Goal: Check status

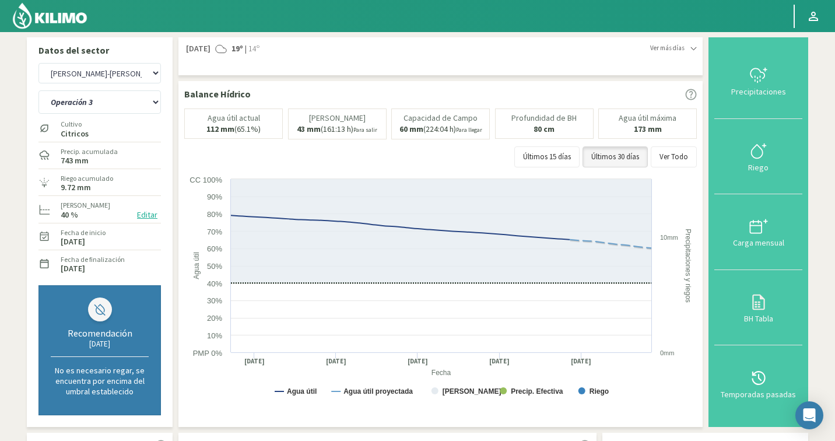
select select "268: Object"
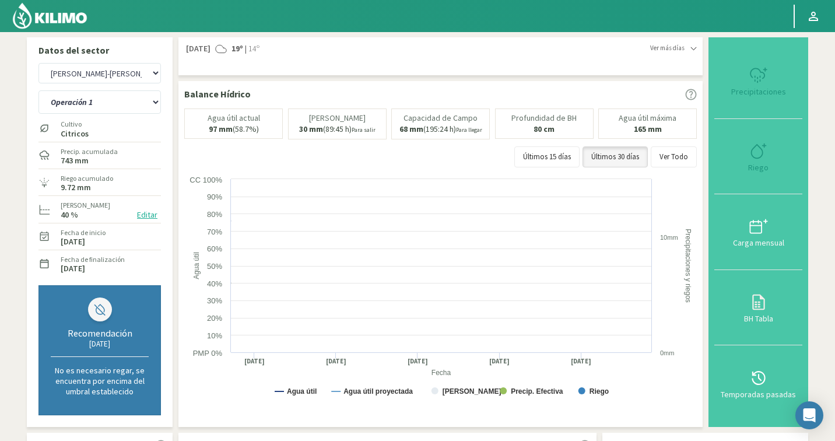
select select "2: Object"
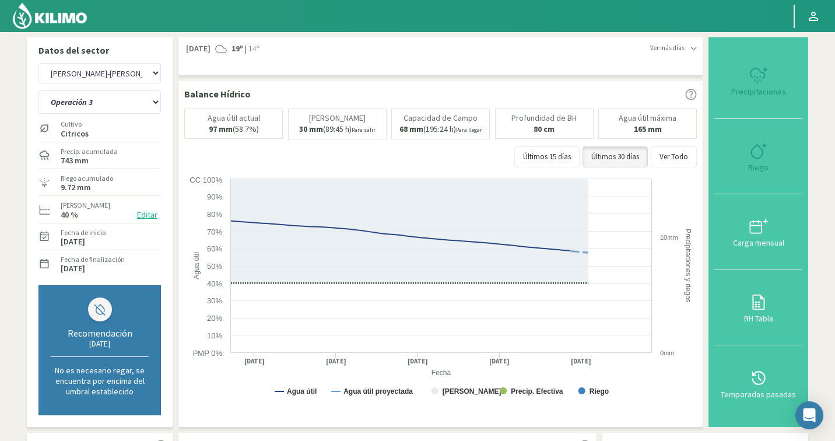
select select "546: Object"
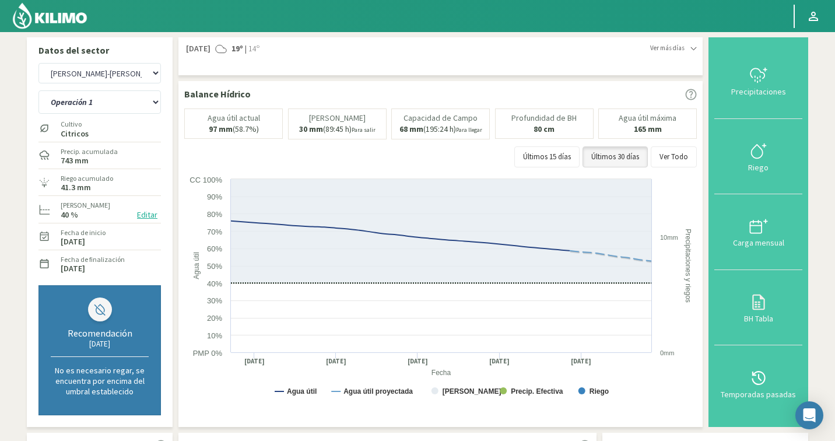
click at [129, 107] on select "Operación 1 Operación 2 Operación 3" at bounding box center [99, 101] width 122 height 23
drag, startPoint x: 101, startPoint y: 184, endPoint x: 103, endPoint y: 192, distance: 9.0
click at [103, 192] on div "Riego acumulado 41.3 mm" at bounding box center [86, 182] width 55 height 25
click at [92, 94] on select "Operación 1 Operación 2 Operación 3" at bounding box center [99, 101] width 122 height 23
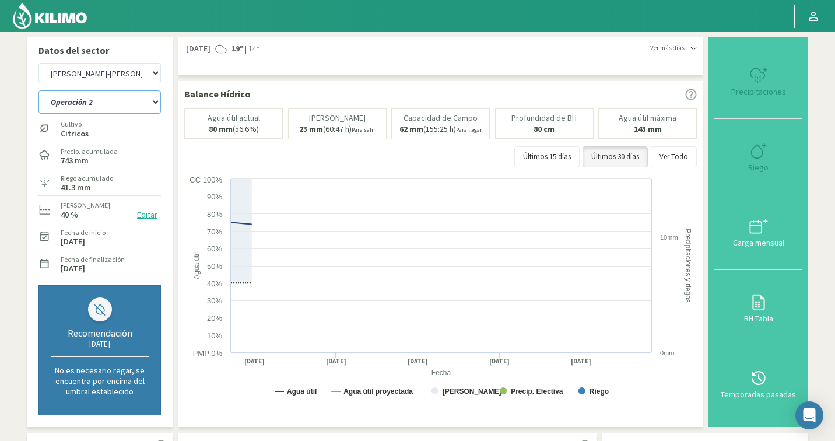
select select "3: Object"
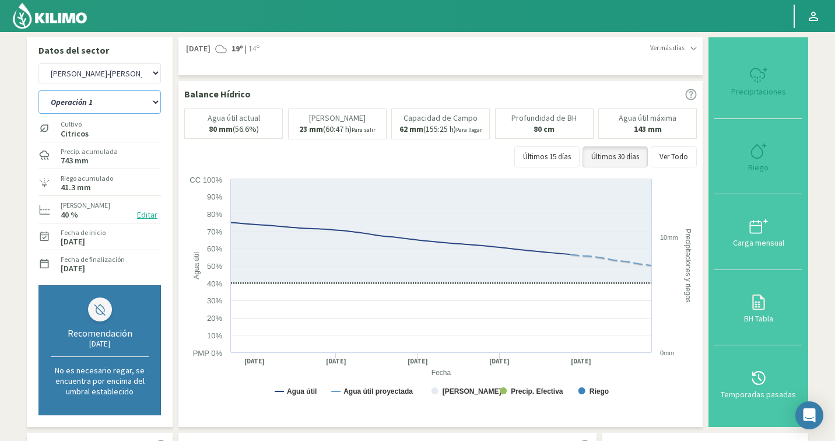
select select "824: Object"
drag, startPoint x: 102, startPoint y: 187, endPoint x: 50, endPoint y: 185, distance: 52.5
click at [50, 185] on div "Riego acumulado 47.6 mm" at bounding box center [99, 182] width 122 height 25
click at [103, 195] on hr at bounding box center [99, 195] width 122 height 1
click at [105, 190] on label "47.6 mm" at bounding box center [87, 188] width 52 height 8
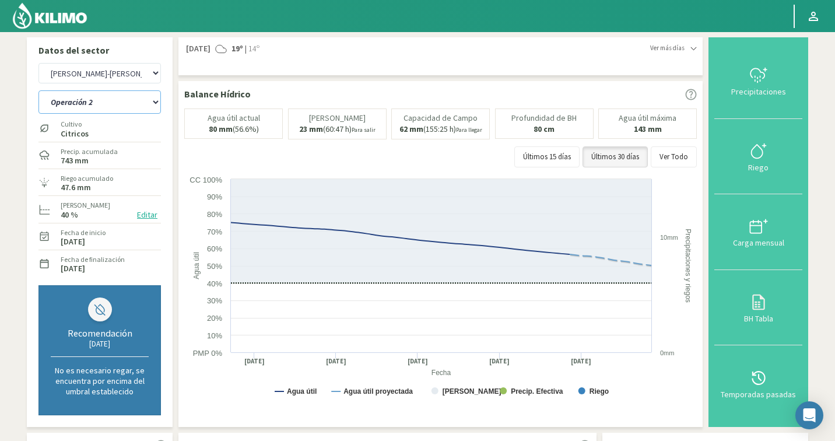
click at [124, 102] on select "Operación 1 Operación 2 Operación 3" at bounding box center [99, 101] width 122 height 23
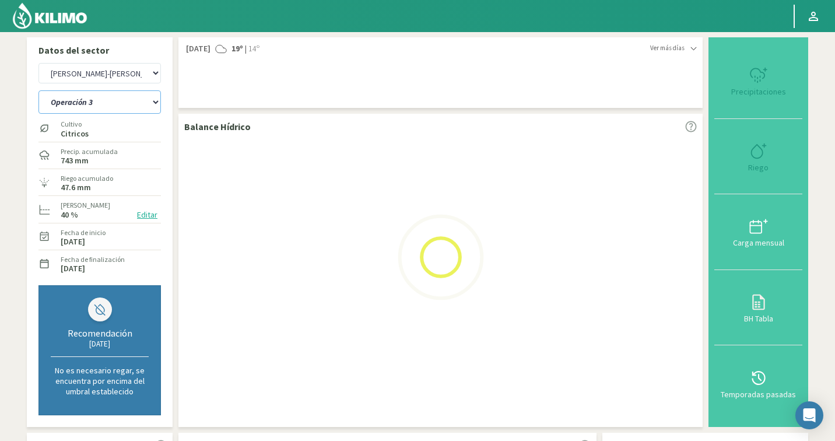
select select "7: Object"
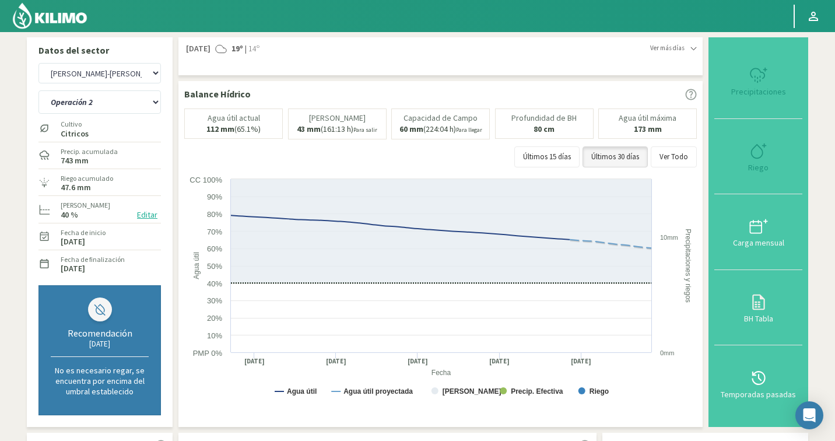
select select "1102: Object"
select select "11: Object"
